Goal: Information Seeking & Learning: Learn about a topic

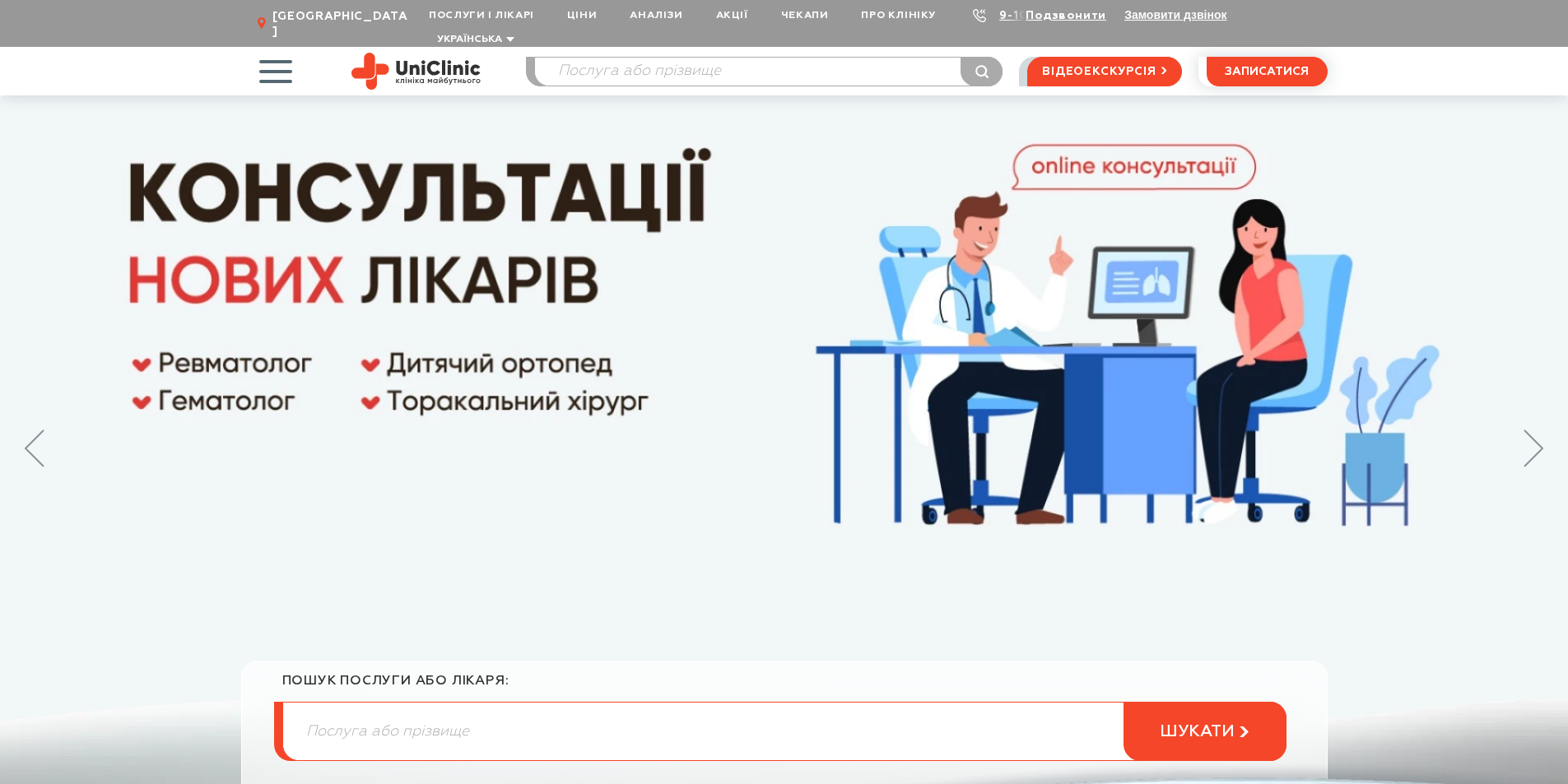
click at [279, 51] on span "button" at bounding box center [275, 71] width 69 height 68
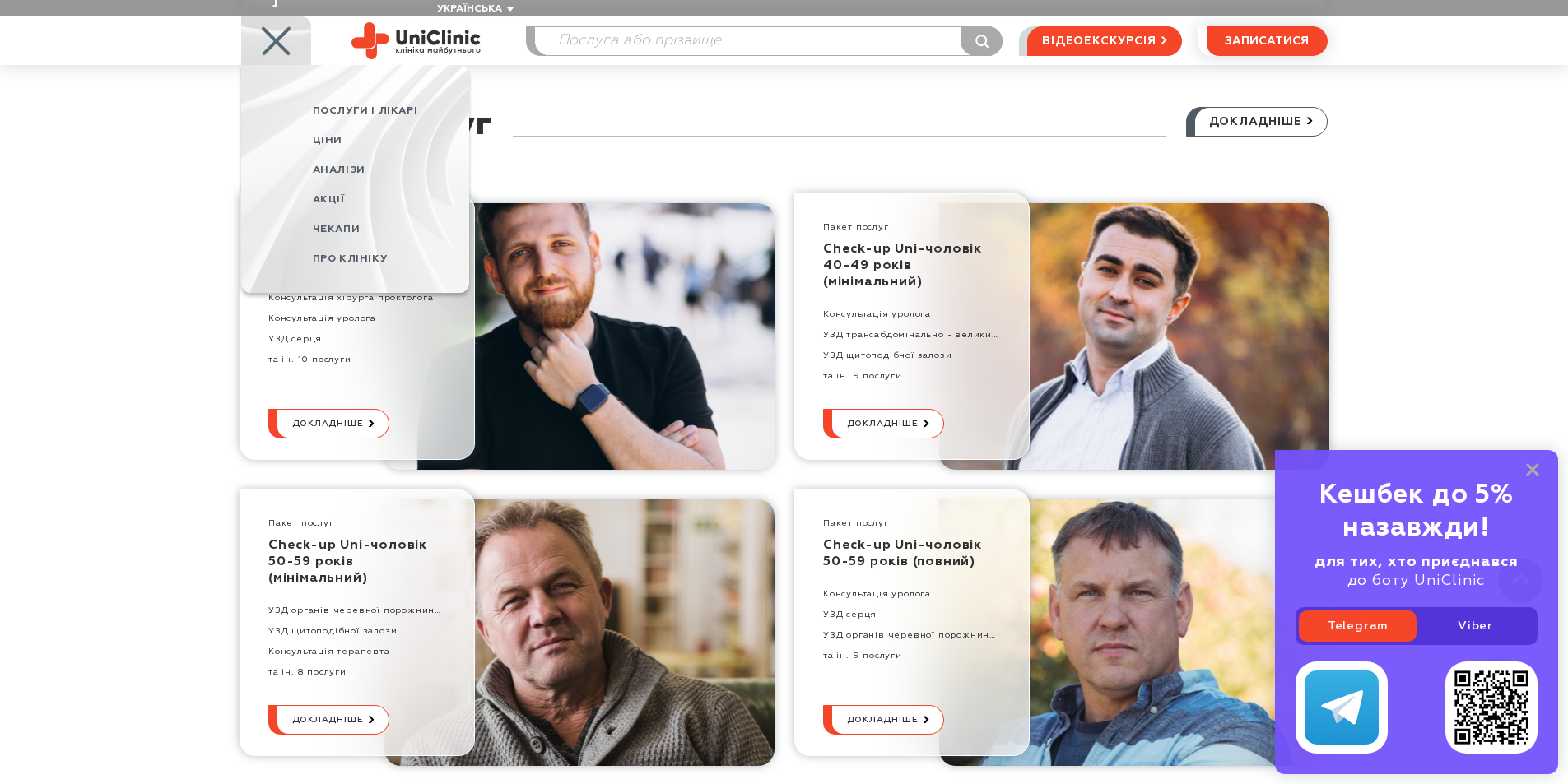
scroll to position [3947, 0]
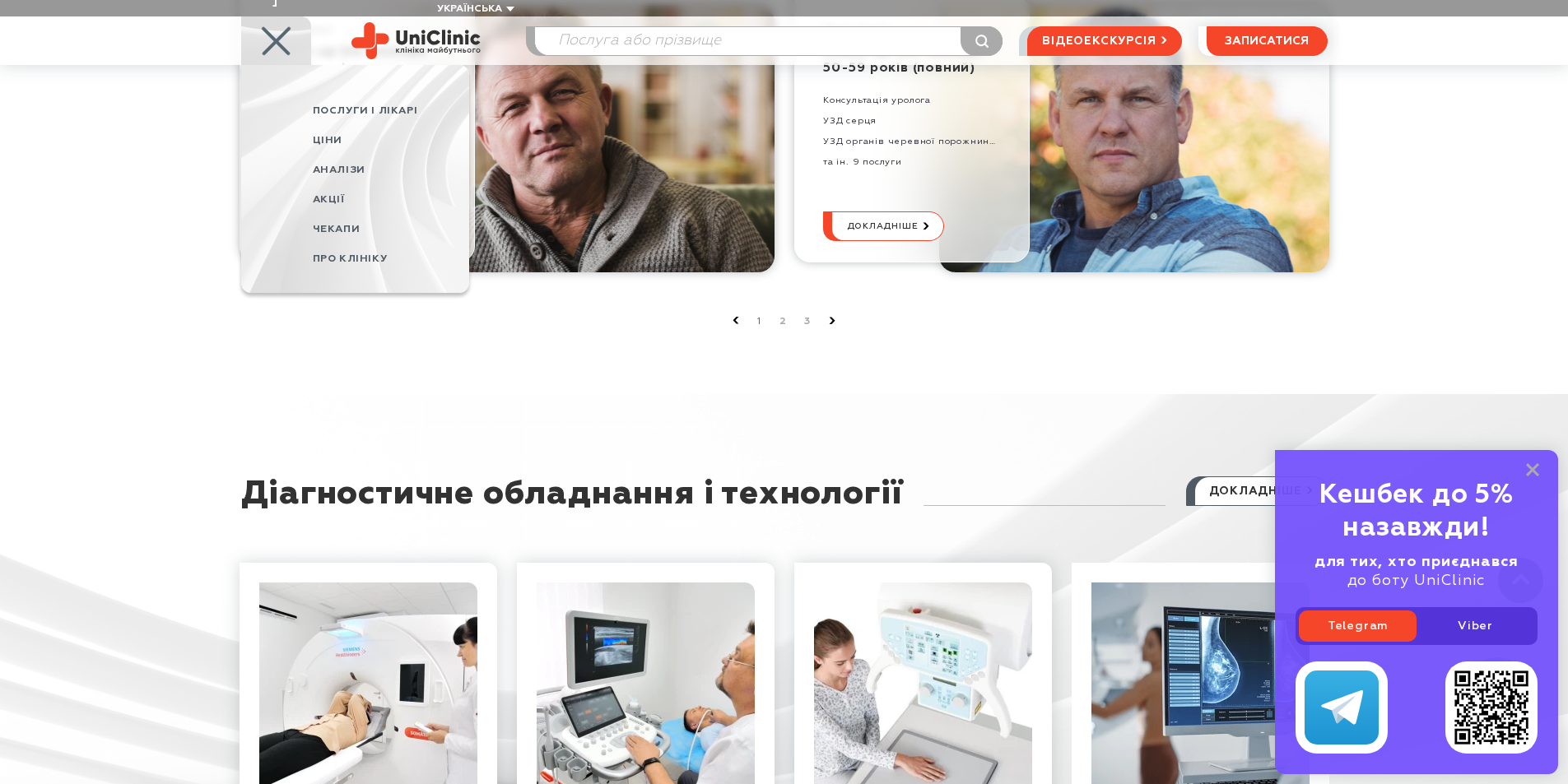
click at [784, 316] on link "2" at bounding box center [783, 321] width 7 height 11
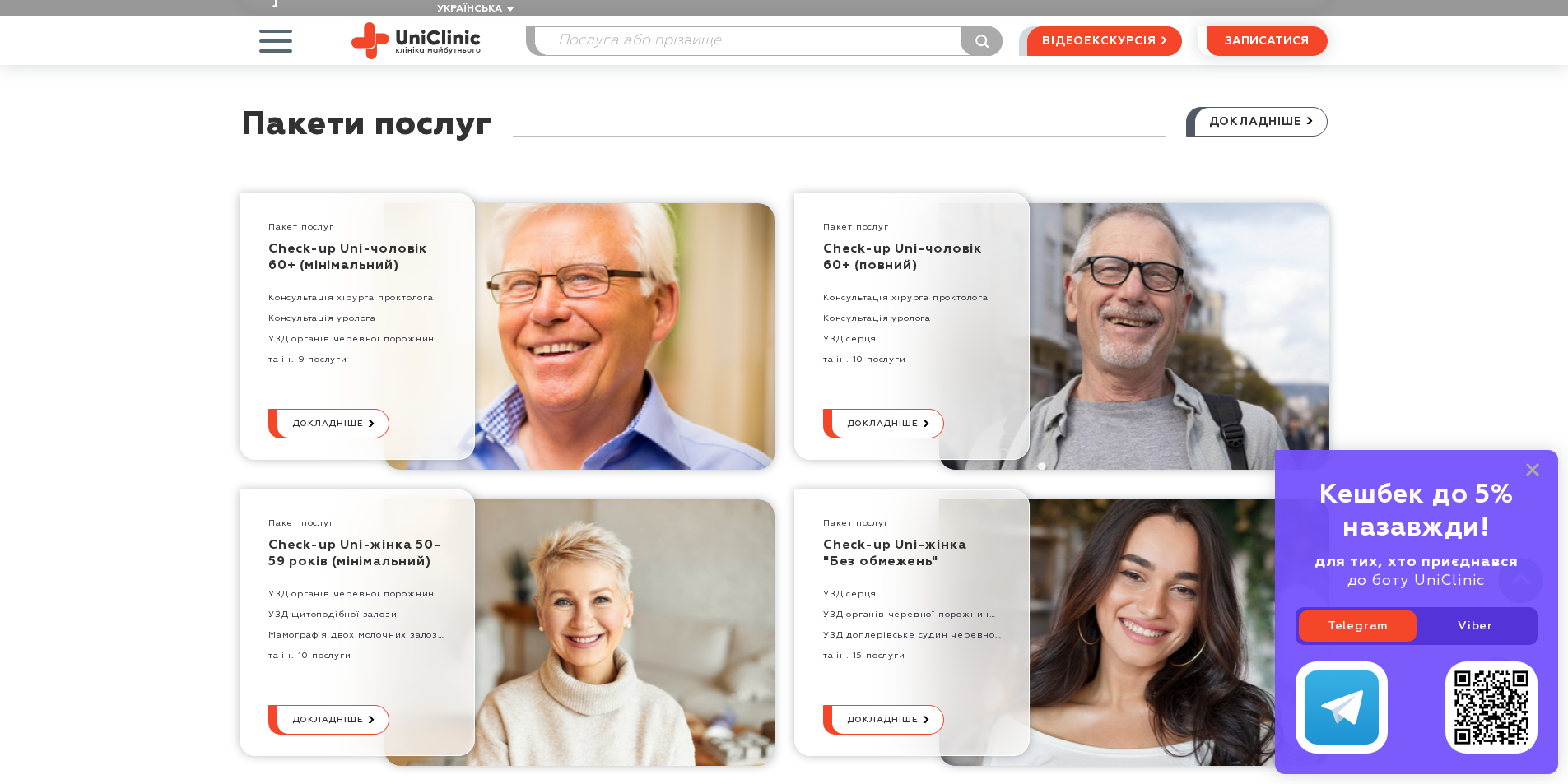
scroll to position [3536, 0]
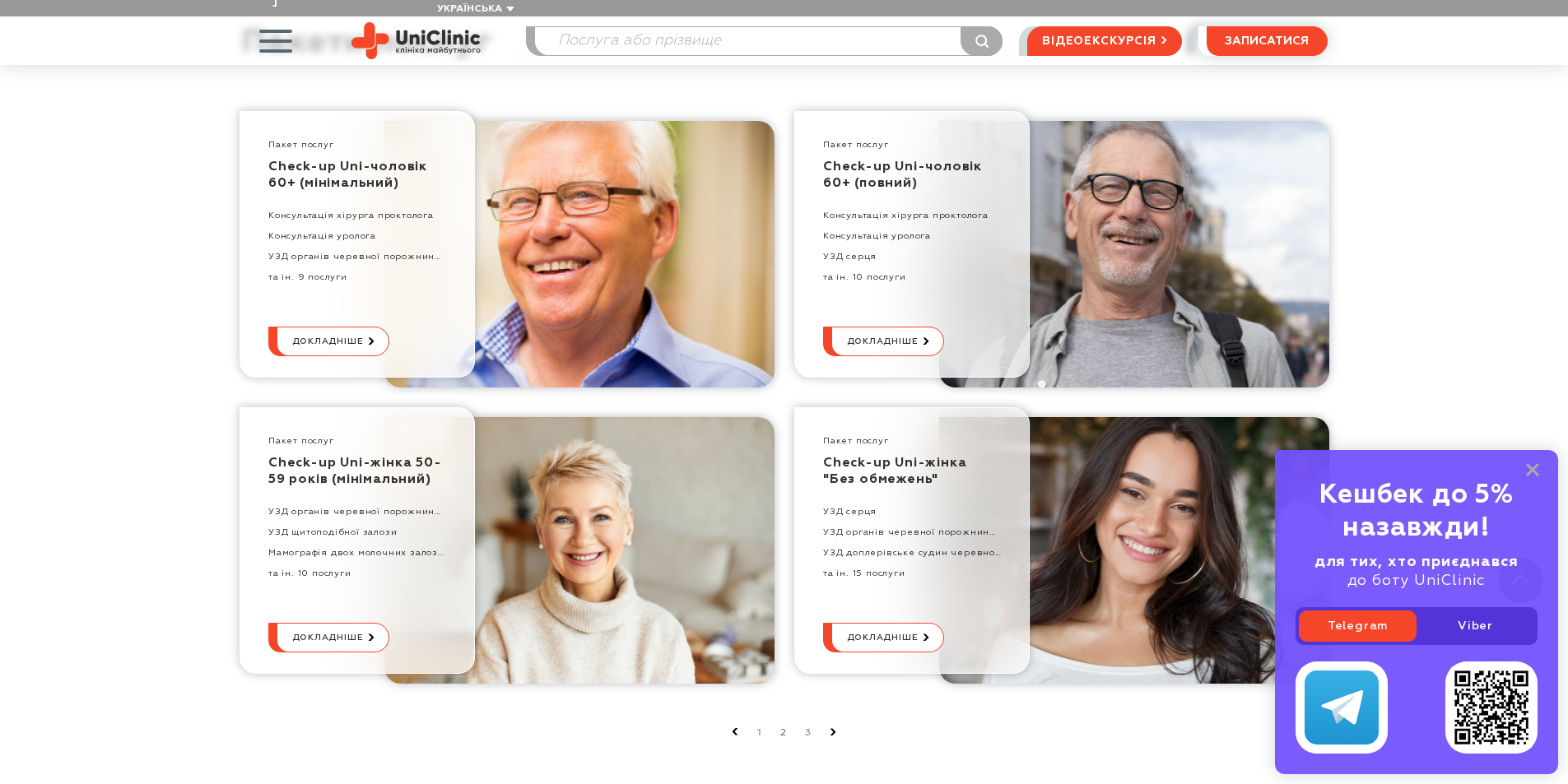
click at [806, 727] on link "3" at bounding box center [807, 732] width 6 height 11
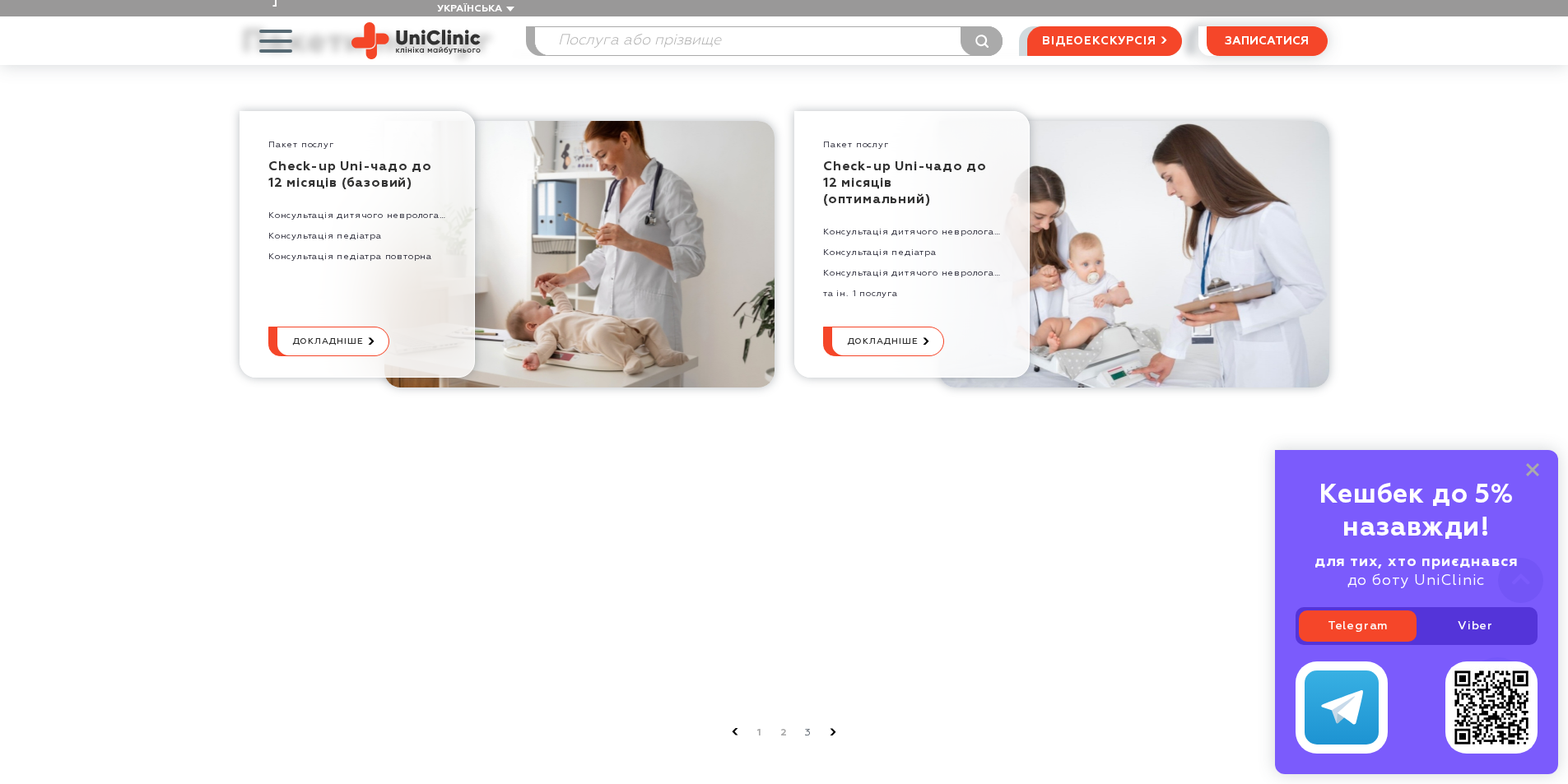
click at [782, 727] on link "2" at bounding box center [784, 732] width 7 height 11
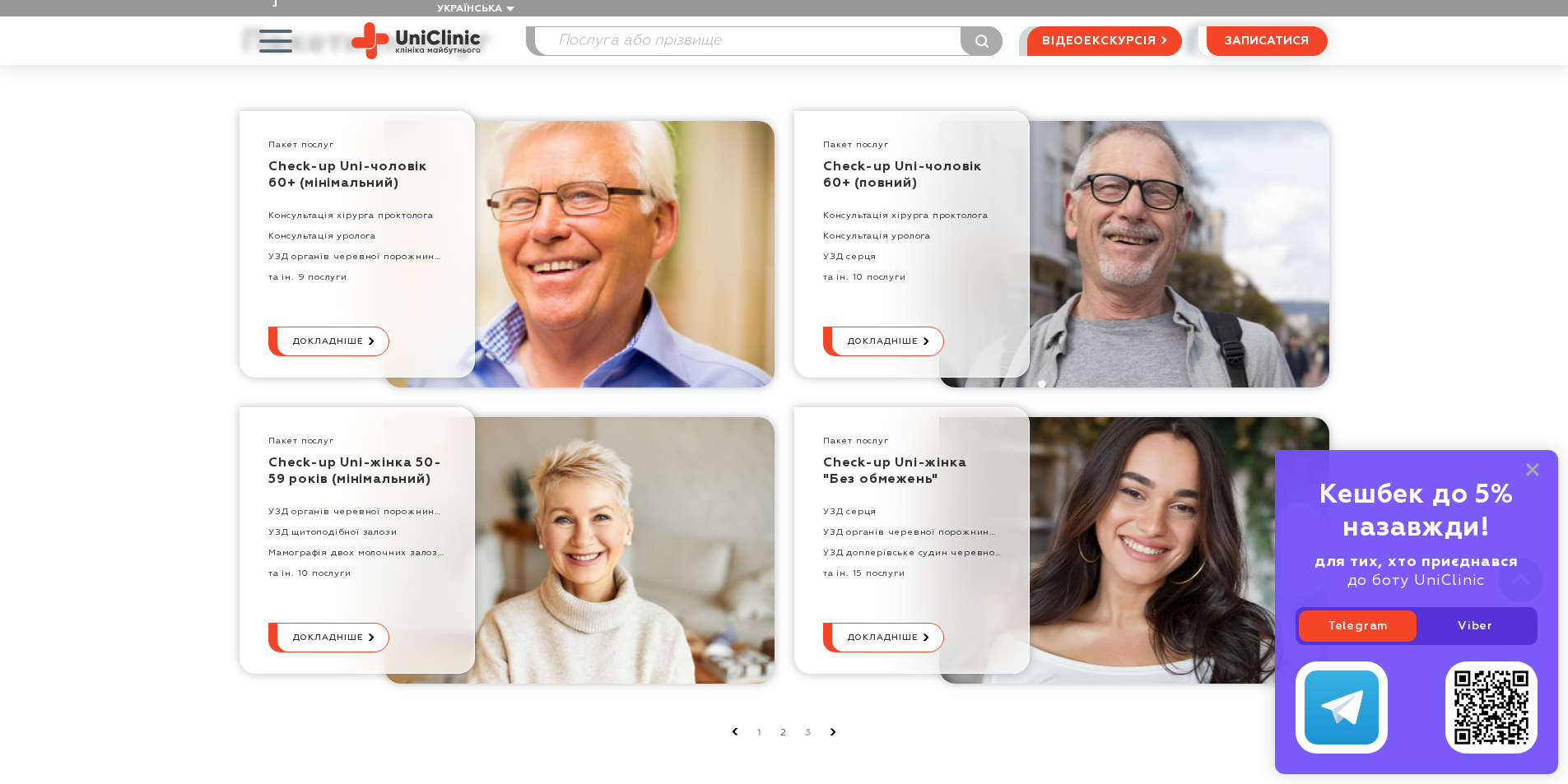
click at [758, 727] on link "1" at bounding box center [759, 732] width 6 height 11
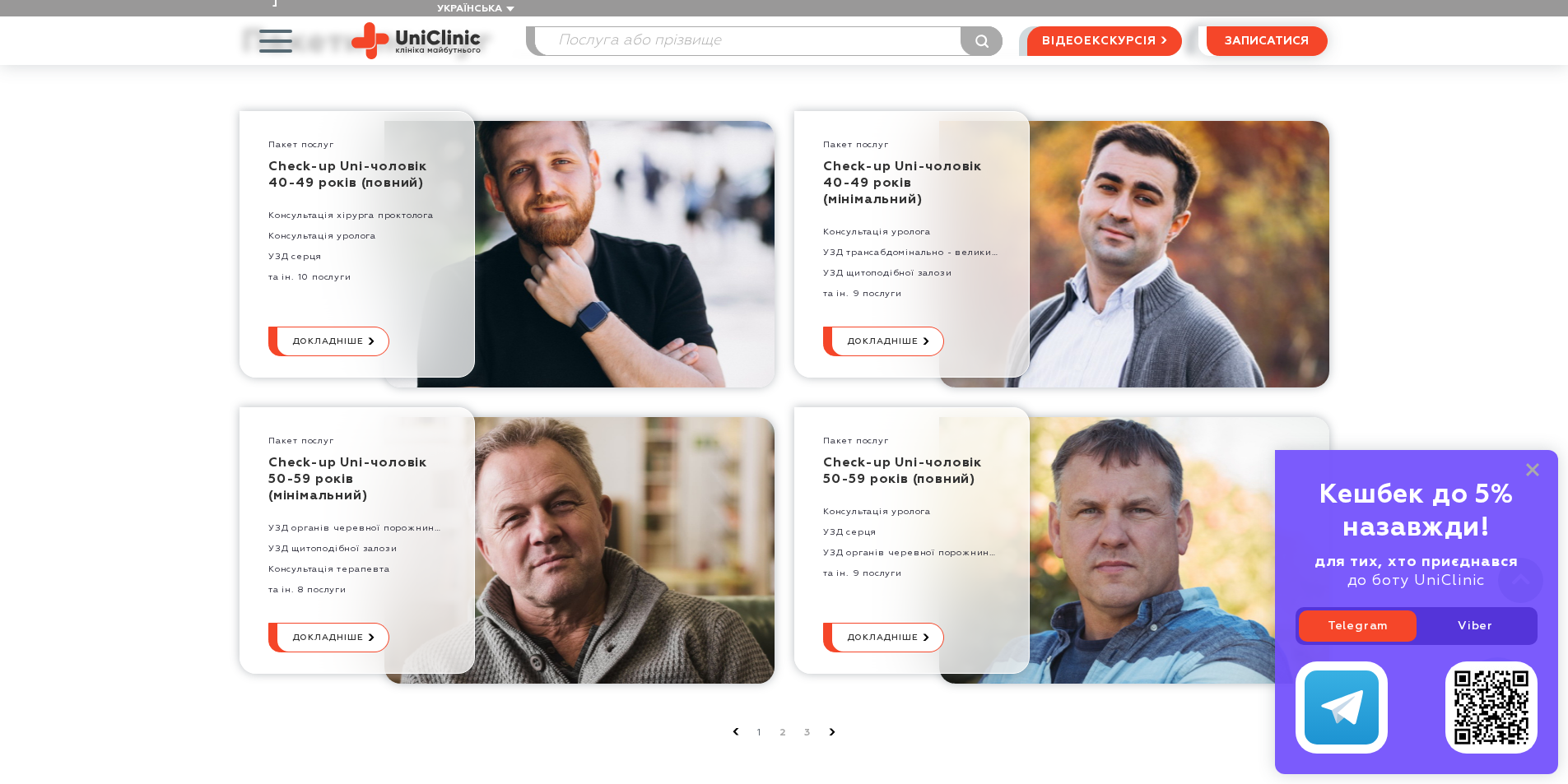
click at [783, 727] on link "2" at bounding box center [783, 732] width 7 height 11
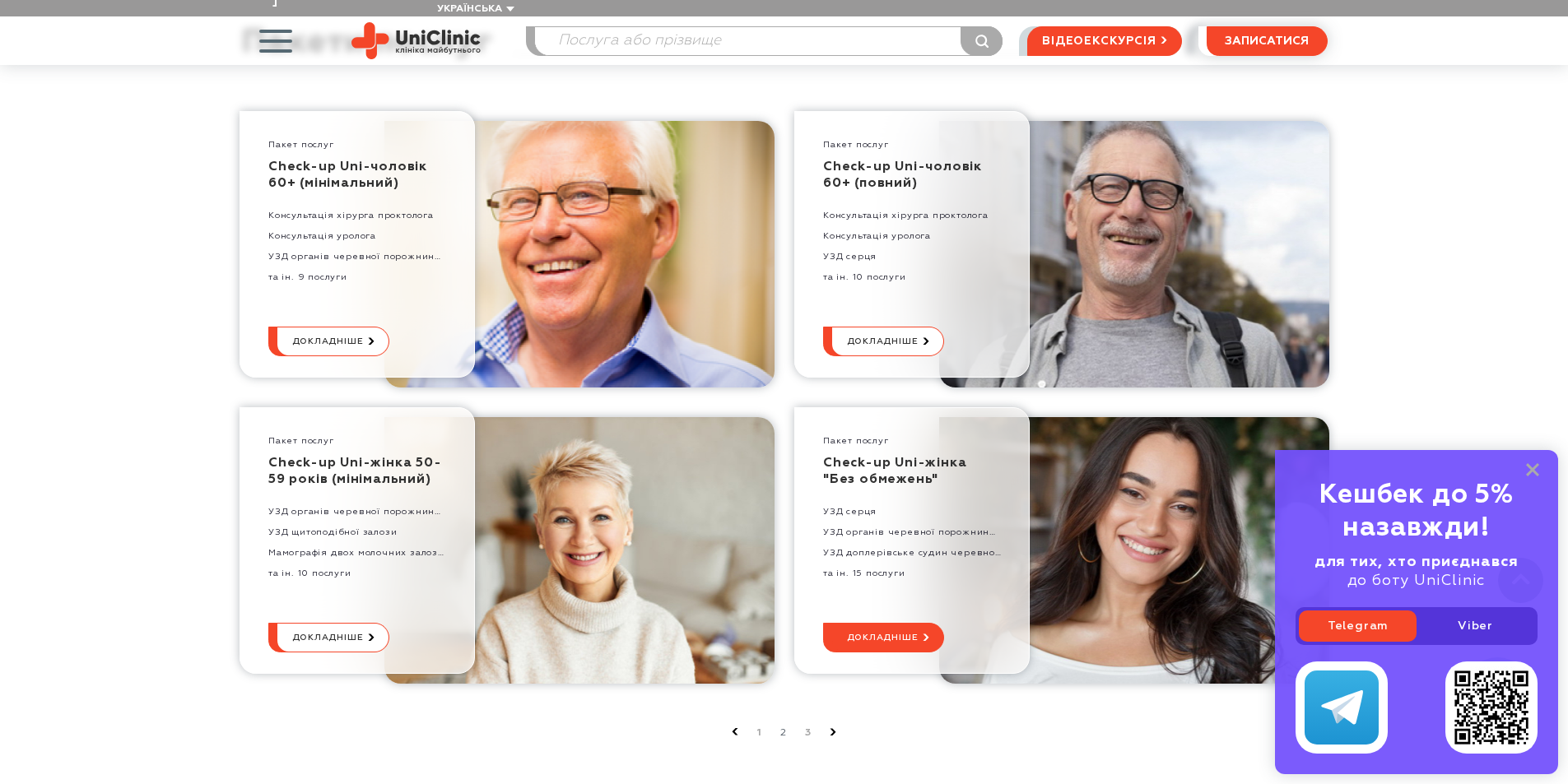
click at [898, 623] on span "докладніше" at bounding box center [881, 637] width 71 height 28
click at [1022, 487] on div "Пакет послуг Check-up Uni-жінка "Без обмежень" УЗД серця УЗД органів черевної п…" at bounding box center [912, 541] width 235 height 267
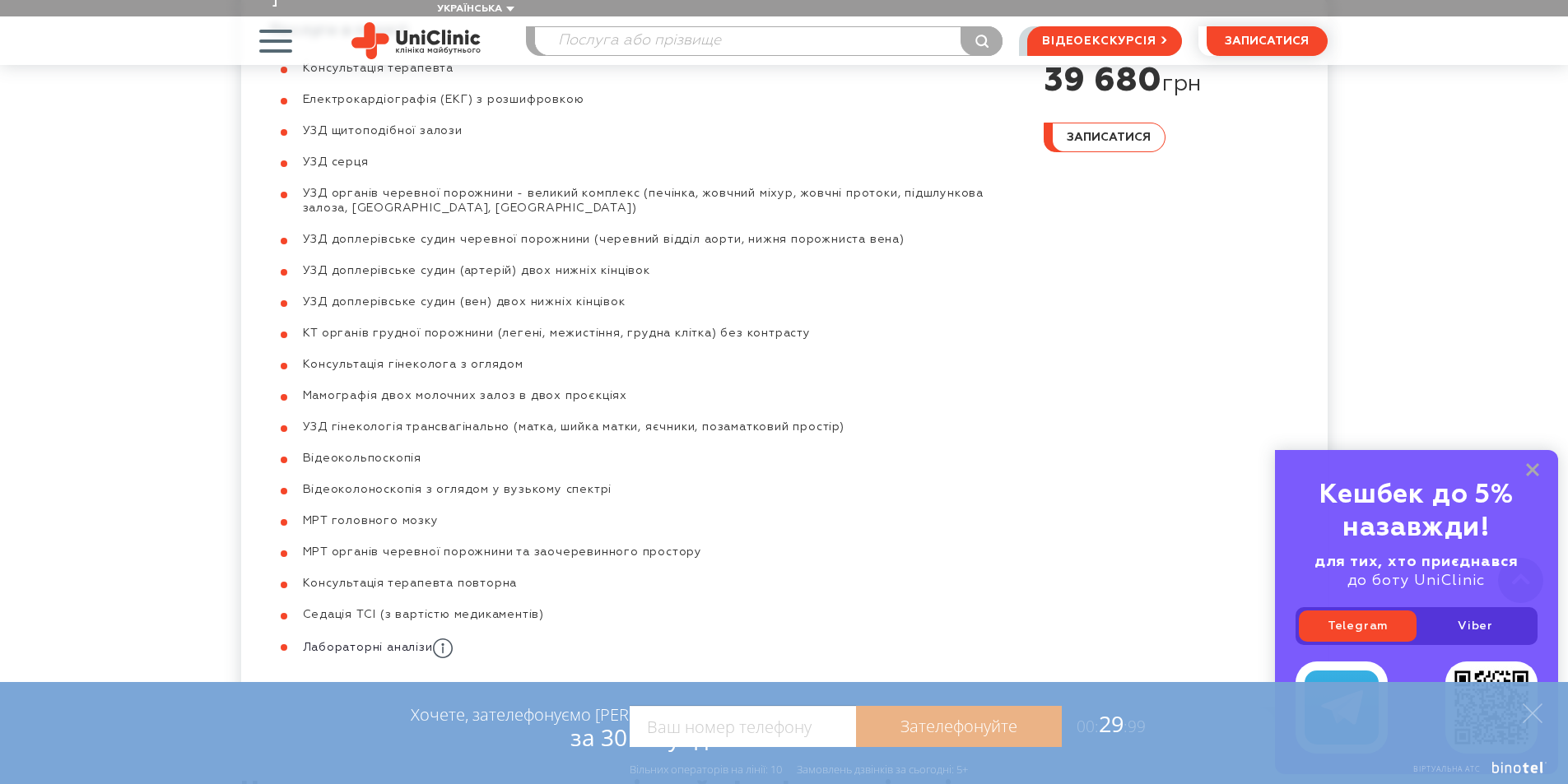
scroll to position [904, 0]
